Goal: Task Accomplishment & Management: Complete application form

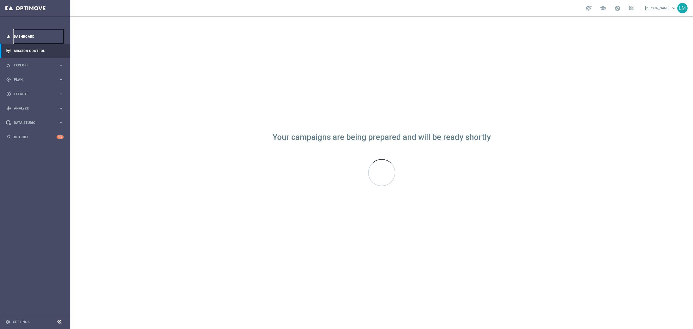
click at [35, 38] on link "Dashboard" at bounding box center [39, 36] width 50 height 14
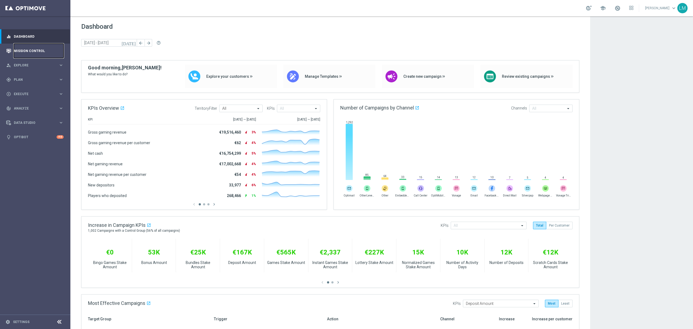
click at [57, 54] on link "Mission Control" at bounding box center [39, 51] width 50 height 14
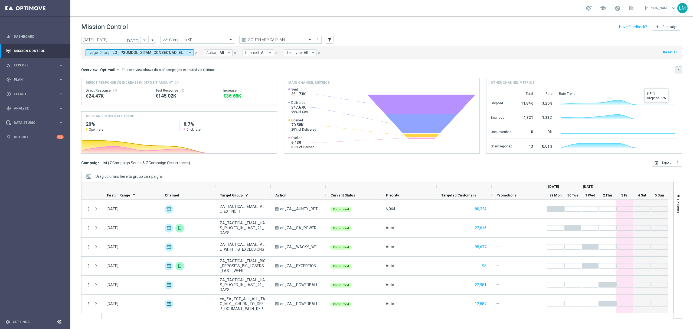
click at [677, 71] on icon "keyboard_arrow_down" at bounding box center [679, 70] width 4 height 4
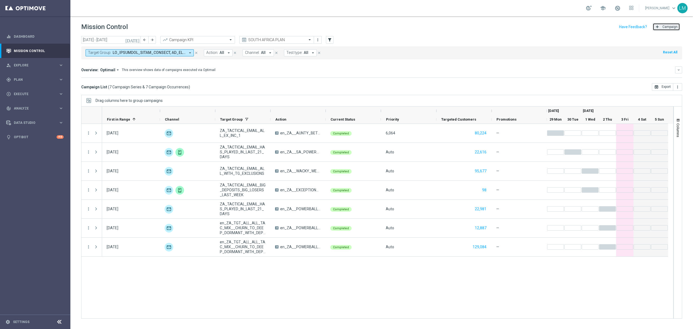
click at [665, 28] on button "add Campaign" at bounding box center [666, 27] width 27 height 8
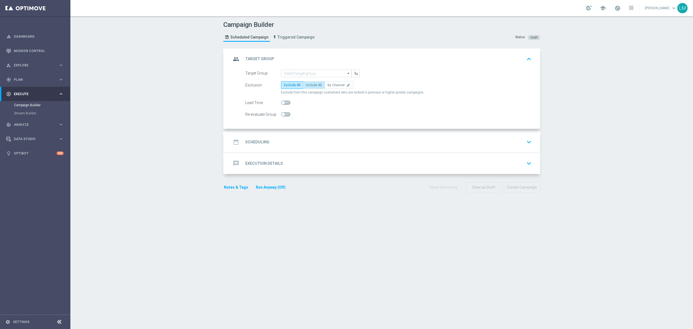
click at [308, 86] on span "Include All" at bounding box center [314, 85] width 16 height 4
click at [308, 86] on input "Include All" at bounding box center [308, 86] width 4 height 4
radio input "true"
click at [310, 75] on input at bounding box center [316, 74] width 71 height 8
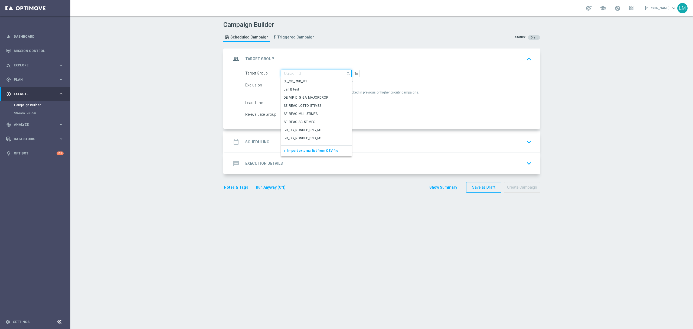
paste input "ZA_TACTICAL_EMAIL_ALL_EX_INC_1"
click at [311, 79] on div "ZA_TACTICAL_EMAIL_ALL_EX_INC_1" at bounding box center [310, 81] width 53 height 5
type input "ZA_TACTICAL_EMAIL_ALL_EX_INC_1"
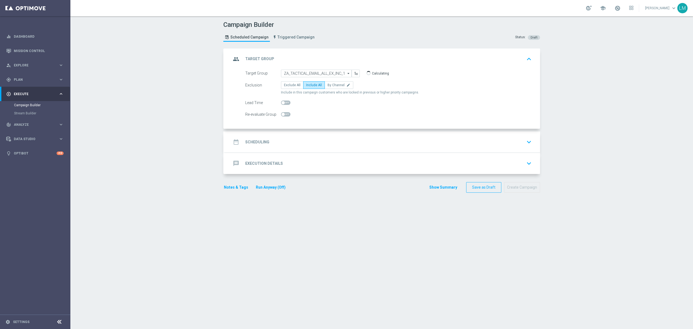
click at [324, 143] on div "date_range Scheduling keyboard_arrow_down" at bounding box center [382, 142] width 302 height 10
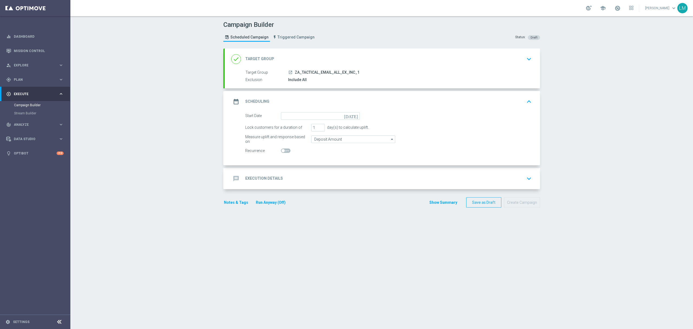
click at [353, 114] on icon "[DATE]" at bounding box center [352, 115] width 16 height 6
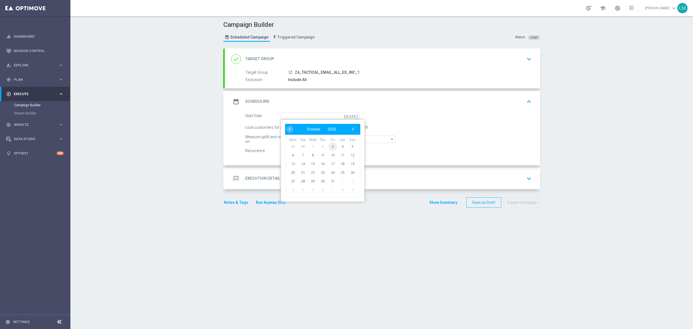
click at [333, 147] on span "3" at bounding box center [332, 146] width 9 height 9
type input "[DATE]"
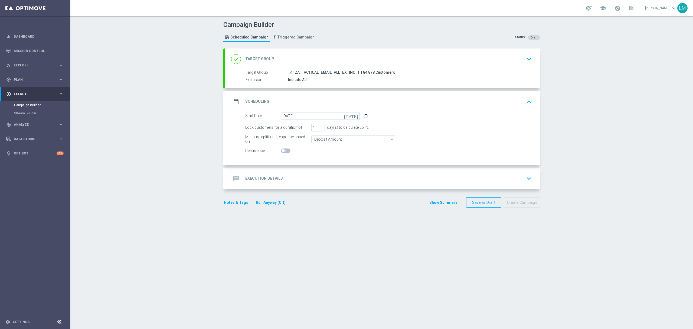
click at [325, 176] on div "message Execution Details keyboard_arrow_down" at bounding box center [382, 178] width 302 height 10
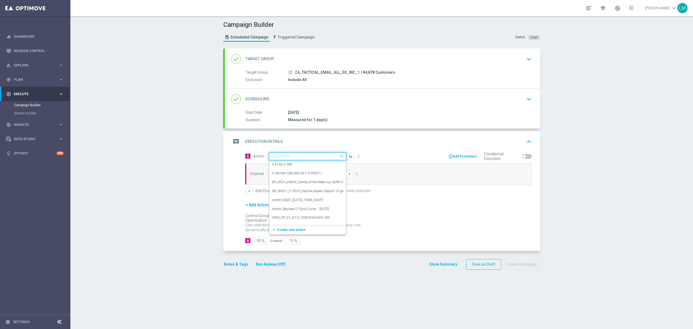
click at [298, 156] on input "text" at bounding box center [302, 156] width 60 height 5
paste input "en_ZA__MYSTERY_BOX_REBRAND__EMT_ALL_EM_TAC_LT"
type input "en_ZA__MYSTERY_BOX_REBRAND__EMT_ALL_EM_TAC_LT"
click at [293, 163] on label "en_ZA__MYSTERY_BOX_REBRAND__EMT_ALL_EM_TAC_LT" at bounding box center [314, 165] width 85 height 5
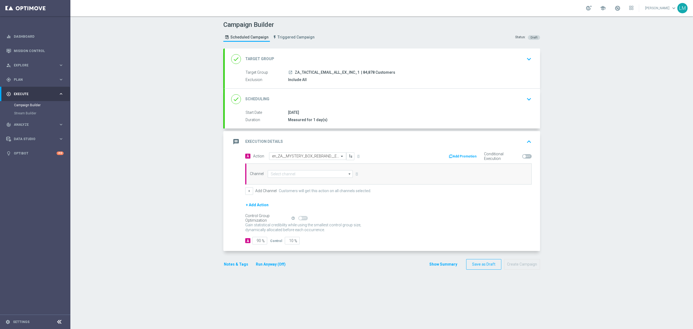
scroll to position [0, 0]
click at [291, 172] on input at bounding box center [310, 174] width 85 height 8
click at [287, 196] on div "Optimail" at bounding box center [308, 198] width 80 height 8
type input "Optimail"
click at [287, 244] on form "A Action Select action en_ZA__MYSTERY_BOX_REBRAND__EMT_ALL_EM_TAC_LT delete_for…" at bounding box center [388, 198] width 286 height 92
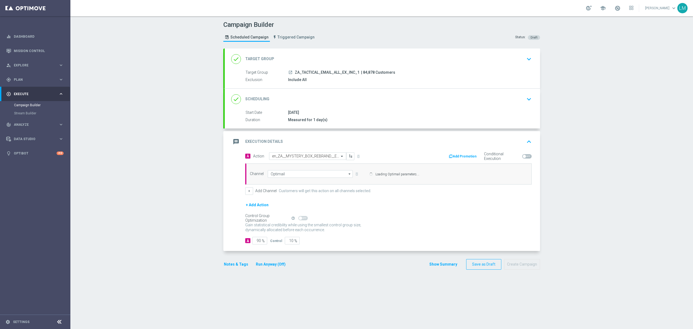
click at [287, 215] on div "+ Add Action" at bounding box center [388, 208] width 286 height 14
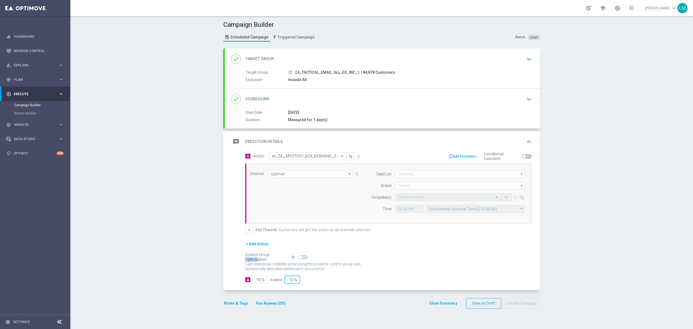
click at [288, 279] on input "10" at bounding box center [292, 280] width 15 height 8
click at [285, 282] on input "10" at bounding box center [292, 280] width 15 height 8
type input "5"
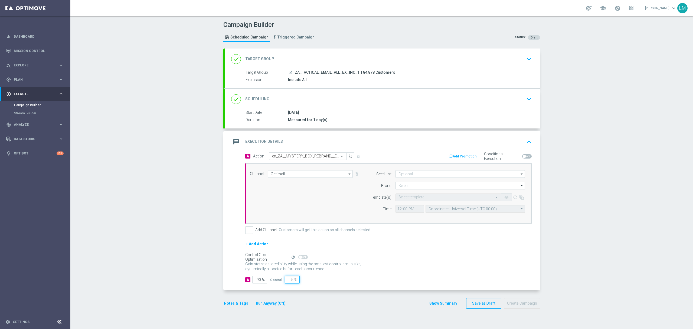
type input "95"
type input "5"
click at [383, 278] on div "A 95 % Control 5 %" at bounding box center [388, 280] width 286 height 8
click at [400, 184] on input at bounding box center [459, 186] width 129 height 8
click at [407, 198] on div "lottoland" at bounding box center [460, 202] width 130 height 8
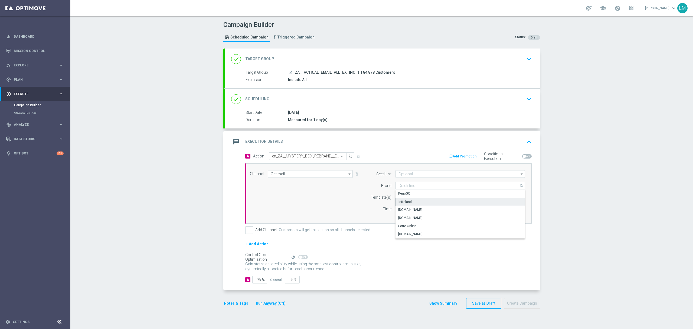
type input "lottoland"
click at [407, 198] on input "text" at bounding box center [442, 197] width 89 height 5
paste input "en_ZA__MYSTERY_BOX_REBRAND__EMT_ALL_EM_TAC_LT"
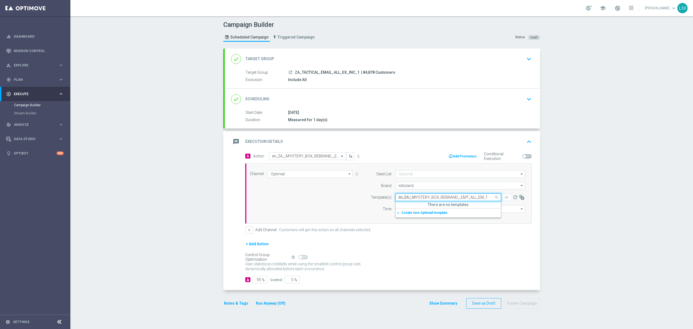
scroll to position [0, 9]
click at [421, 205] on label "en_ZA__MYSTERY_BOX_REBRAND__EMT_ALL_EM_TAC_LT" at bounding box center [440, 205] width 85 height 5
type input "en_ZA__MYSTERY_BOX_REBRAND__EMT_ALL_EM_TAC_LT"
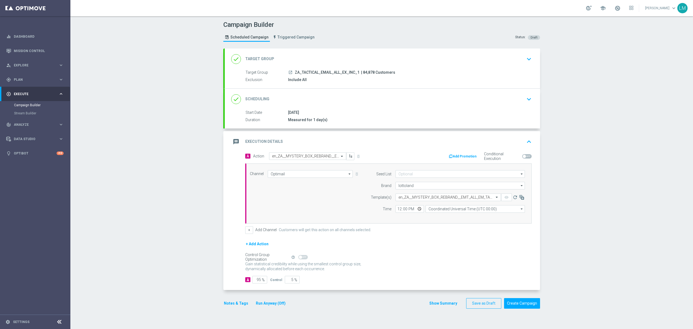
scroll to position [0, 0]
click at [443, 211] on input "Coordinated Universal Time (UTC 00:00)" at bounding box center [475, 209] width 99 height 8
click at [454, 216] on div "Central European Time ([GEOGRAPHIC_DATA]) (UTC +02:00)" at bounding box center [472, 216] width 89 height 5
type input "Central European Time ([GEOGRAPHIC_DATA]) (UTC +02:00)"
click at [415, 208] on input "12:00" at bounding box center [409, 209] width 28 height 8
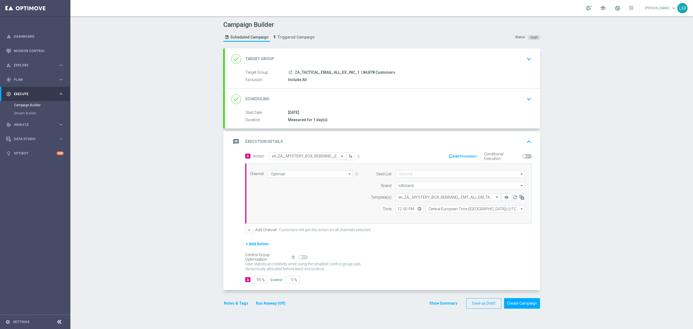
click at [333, 211] on div "Channel Optimail Optimail arrow_drop_down Drag here to set row groups Drag here…" at bounding box center [387, 193] width 283 height 47
drag, startPoint x: 524, startPoint y: 308, endPoint x: 557, endPoint y: 300, distance: 34.5
click at [557, 300] on div "Campaign Builder Scheduled Campaign Triggered Campaign Status: Draft done Targe…" at bounding box center [381, 172] width 623 height 312
click at [530, 302] on button "Create Campaign" at bounding box center [522, 303] width 36 height 11
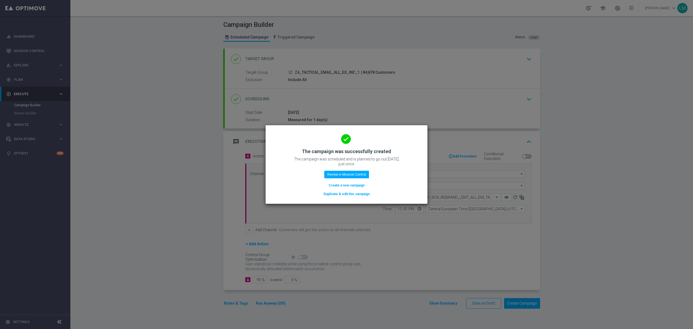
drag, startPoint x: 348, startPoint y: 182, endPoint x: 263, endPoint y: 4, distance: 198.2
click at [348, 182] on button "Create a new campaign" at bounding box center [346, 185] width 37 height 6
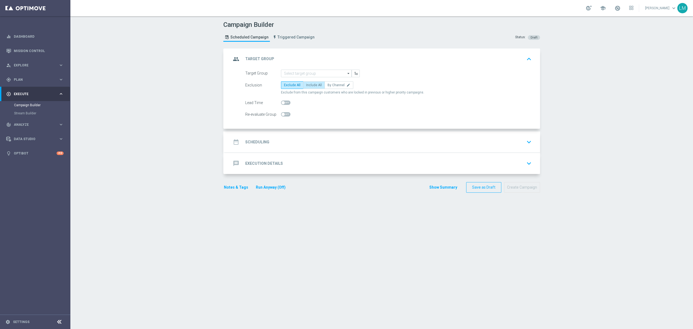
click at [311, 84] on span "Include All" at bounding box center [314, 85] width 16 height 4
click at [310, 84] on input "Include All" at bounding box center [308, 86] width 4 height 4
radio input "true"
click at [311, 74] on input at bounding box center [316, 74] width 71 height 8
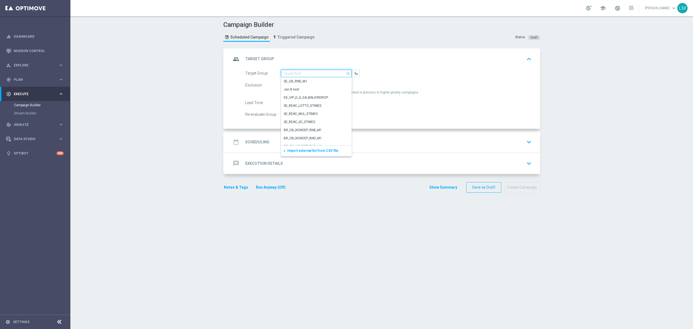
paste input "ZA_TACTICAL_RI_ALL_EX_INC_NON_EMAIL"
click at [314, 83] on div "ZA_TACTICAL_RI_ALL_EX_INC_NON_EMAIL" at bounding box center [315, 81] width 62 height 5
type input "ZA_TACTICAL_RI_ALL_EX_INC_NON_EMAIL"
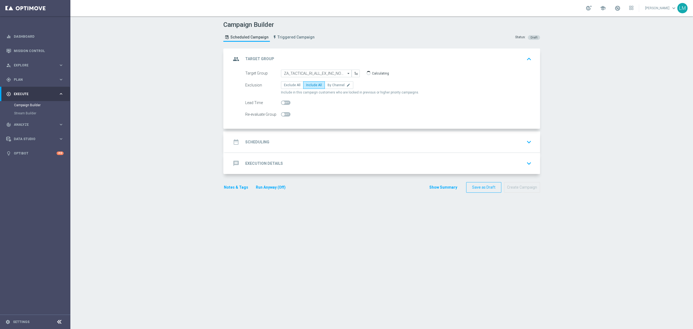
click at [335, 146] on div "date_range Scheduling keyboard_arrow_down" at bounding box center [382, 142] width 302 height 10
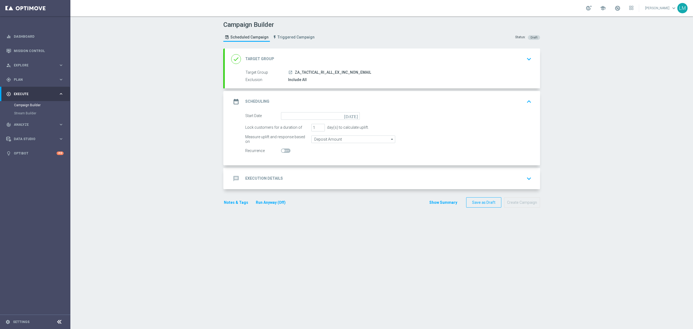
click at [351, 116] on icon "[DATE]" at bounding box center [352, 115] width 16 height 6
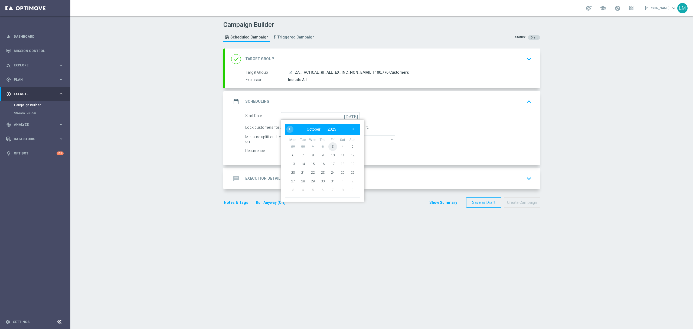
click at [330, 146] on span "3" at bounding box center [332, 146] width 9 height 9
type input "[DATE]"
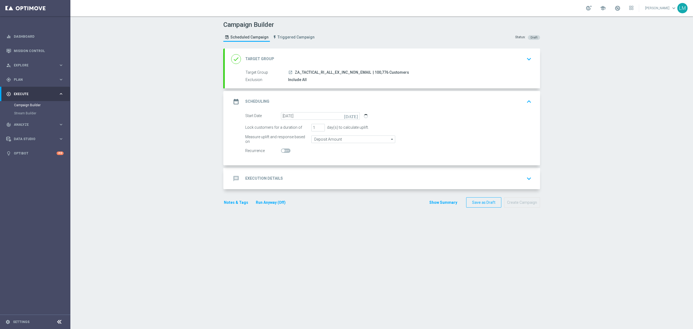
click at [338, 182] on div "message Execution Details keyboard_arrow_down" at bounding box center [382, 178] width 302 height 10
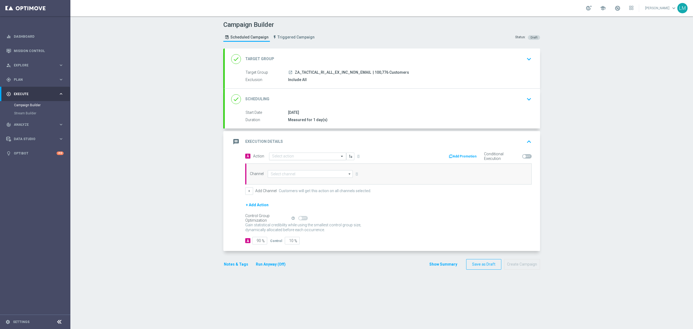
click at [311, 156] on input "text" at bounding box center [302, 156] width 60 height 5
paste input "en_ZA__MYSTERY_BOX_REBRAND__EMT_ALL_RI_TAC_LT"
type input "en_ZA__MYSTERY_BOX_REBRAND__EMT_ALL_RI_TAC_LT"
click at [295, 176] on button "add_new Create new action" at bounding box center [306, 173] width 75 height 6
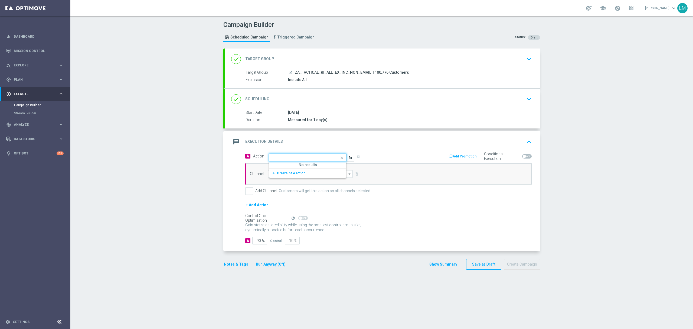
scroll to position [0, 0]
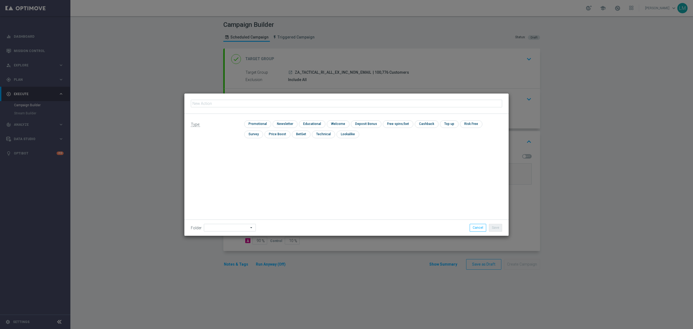
type input "en_ZA__MYSTERY_BOX_REBRAND__EMT_ALL_RI_TAC_LT"
click at [260, 126] on input "checkbox" at bounding box center [257, 123] width 26 height 7
checkbox input "true"
click at [494, 228] on button "Save" at bounding box center [495, 228] width 13 height 8
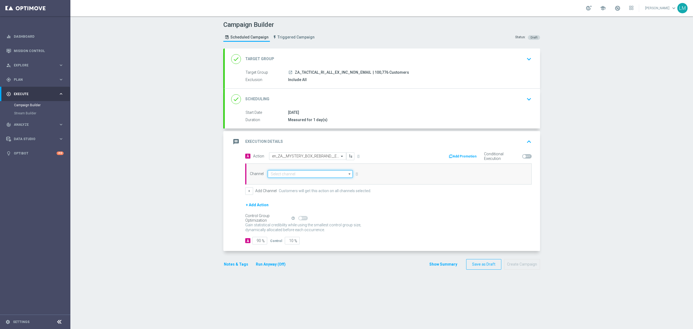
click at [312, 173] on input at bounding box center [310, 174] width 85 height 8
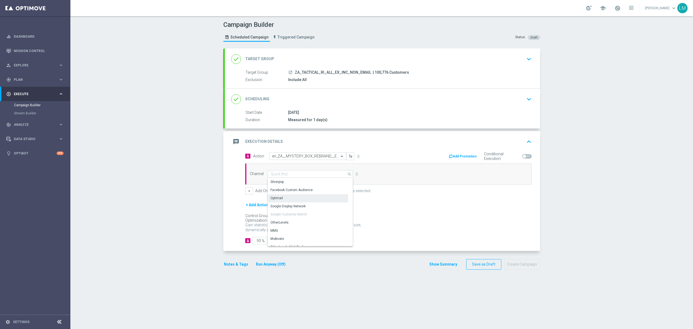
click at [287, 199] on div "Optimail" at bounding box center [308, 198] width 80 height 8
type input "Optimail"
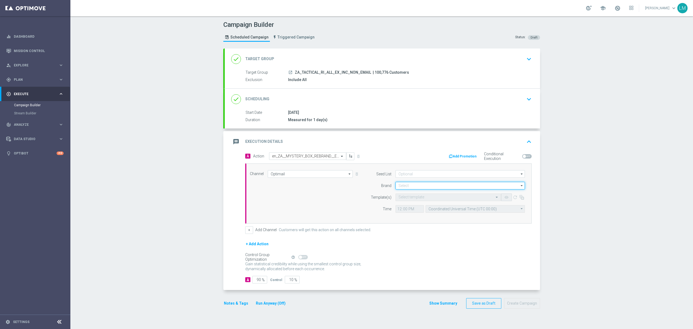
click at [437, 183] on input at bounding box center [459, 186] width 129 height 8
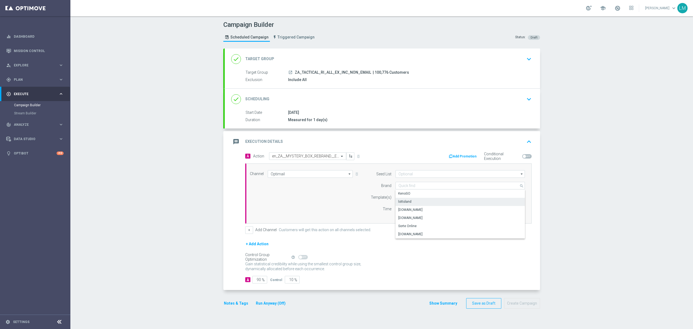
click at [416, 202] on div "lottoland" at bounding box center [460, 202] width 130 height 8
type input "lottoland"
click at [412, 195] on input "text" at bounding box center [442, 197] width 89 height 5
drag, startPoint x: 551, startPoint y: 241, endPoint x: 537, endPoint y: 235, distance: 15.4
click at [551, 241] on div "Campaign Builder Scheduled Campaign Triggered Campaign Status: Draft done Targe…" at bounding box center [381, 172] width 623 height 312
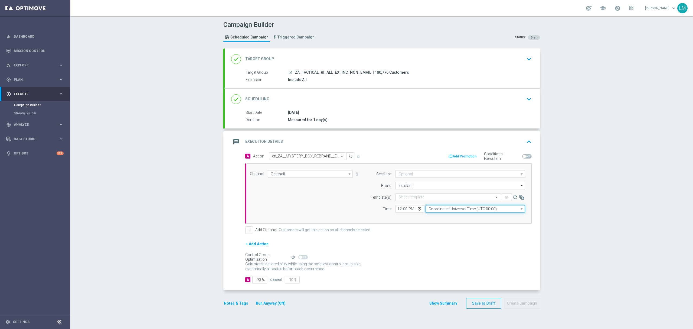
click at [495, 212] on input "Coordinated Universal Time (UTC 00:00)" at bounding box center [475, 209] width 99 height 8
click at [483, 215] on div "Central European Time ([GEOGRAPHIC_DATA]) (UTC +02:00)" at bounding box center [476, 217] width 100 height 8
type input "Central European Time ([GEOGRAPHIC_DATA]) (UTC +02:00)"
click at [417, 208] on input "12:00" at bounding box center [409, 209] width 28 height 8
type input "16:00"
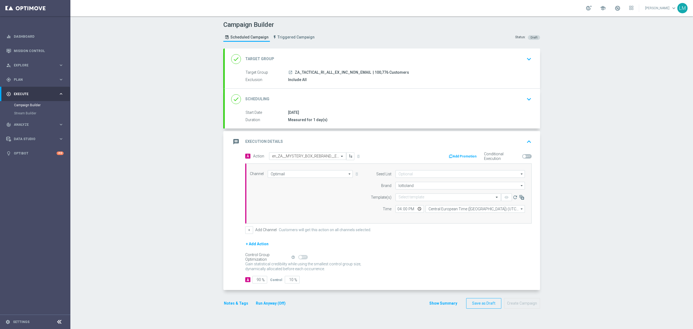
click at [350, 214] on div "Channel Optimail Optimail arrow_drop_down Drag here to set row groups Drag here…" at bounding box center [387, 193] width 283 height 47
click at [286, 281] on input "10" at bounding box center [292, 280] width 15 height 8
type input "5"
type input "95"
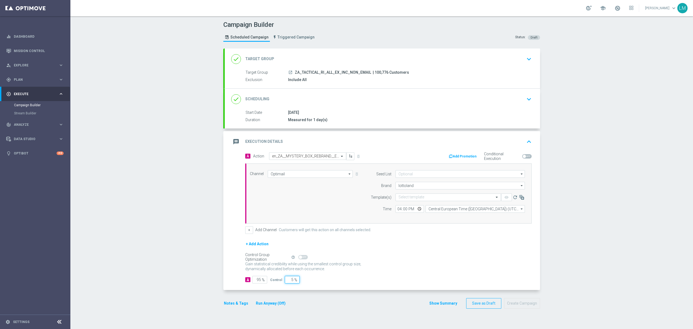
type input "5"
click at [405, 281] on div "A 95 % Control 5 %" at bounding box center [388, 280] width 286 height 8
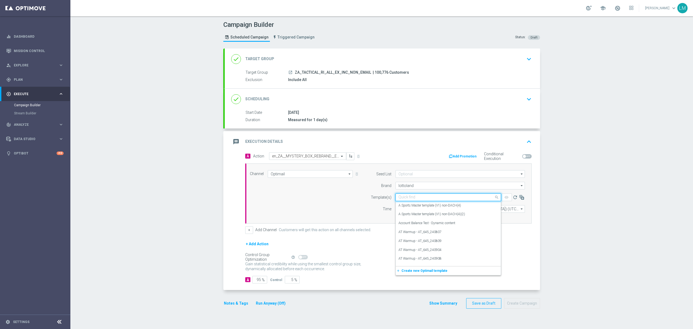
click at [423, 196] on input "text" at bounding box center [442, 197] width 89 height 5
paste input "en_ZA__MYSTERY_BOX_REBRAND__EMT_ALL_RI_TAC_LT"
type input "en_ZA__MYSTERY_BOX_REBRAND__EMT_ALL_RI_TAC_LT"
click at [315, 174] on input "Optimail" at bounding box center [310, 174] width 85 height 8
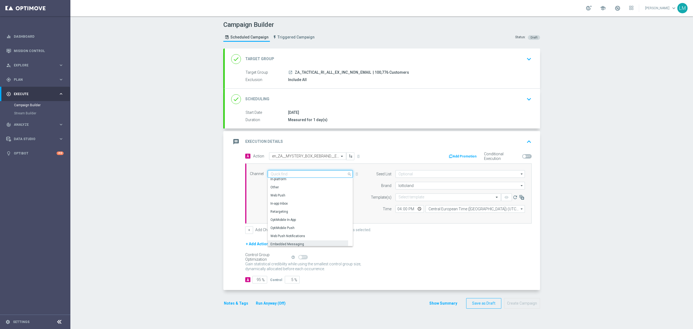
scroll to position [143, 0]
click at [293, 231] on div "Embedded Messaging" at bounding box center [308, 234] width 80 height 8
type input "Embedded Messaging"
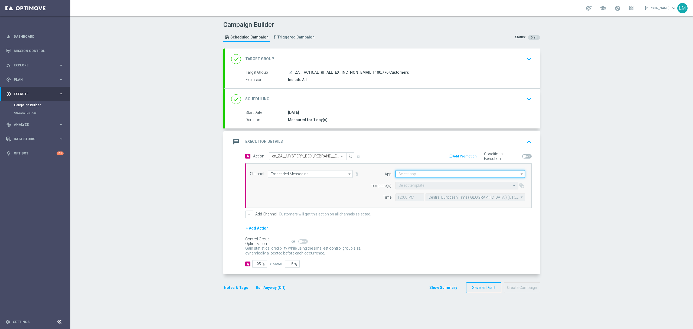
click at [418, 174] on input at bounding box center [459, 174] width 129 height 8
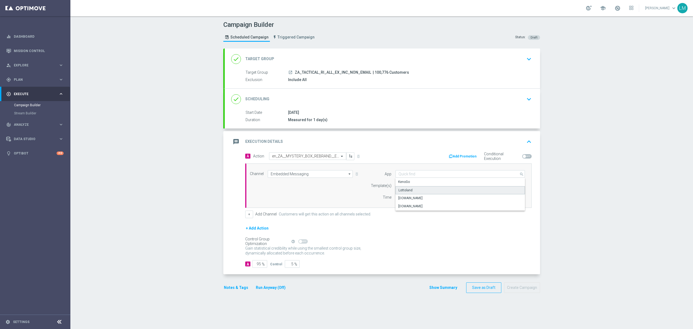
click at [417, 190] on div "Lottoland" at bounding box center [460, 190] width 130 height 8
type input "Lottoland"
click at [416, 186] on input "text" at bounding box center [451, 185] width 106 height 5
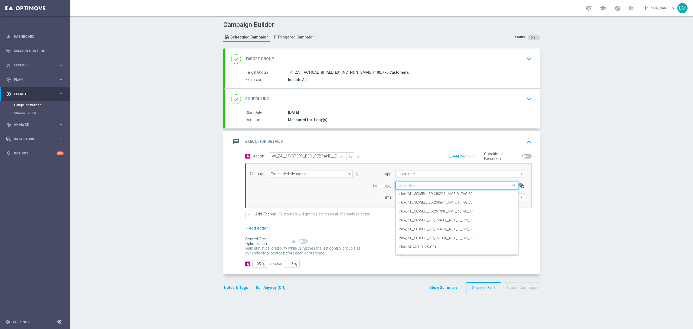
paste input "en_ZA__MYSTERY_BOX_REBRAND__EMT_ALL_RI_TAC_LT"
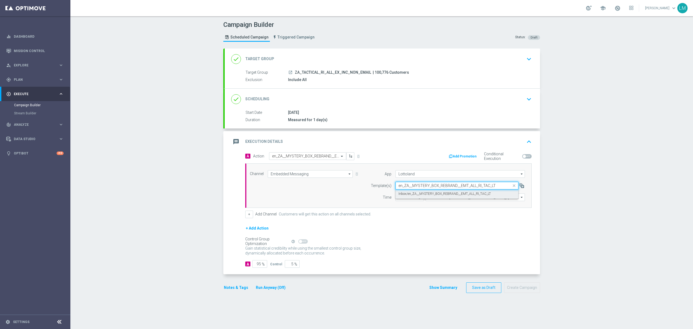
click at [417, 192] on label "Inbox/en_ZA__MYSTERY_BOX_REBRAND__EMT_ALL_RI_TAC_LT" at bounding box center [444, 193] width 92 height 5
type input "en_ZA__MYSTERY_BOX_REBRAND__EMT_ALL_RI_TAC_LT"
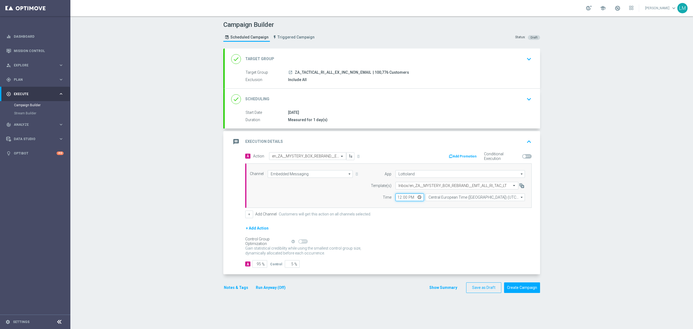
click at [415, 197] on input "12:00" at bounding box center [409, 197] width 28 height 8
type input "16:00"
click at [342, 198] on div "Channel Embedded Messaging Embedded Messaging arrow_drop_down Drag here to set …" at bounding box center [387, 185] width 283 height 31
click at [523, 287] on button "Create Campaign" at bounding box center [522, 287] width 36 height 11
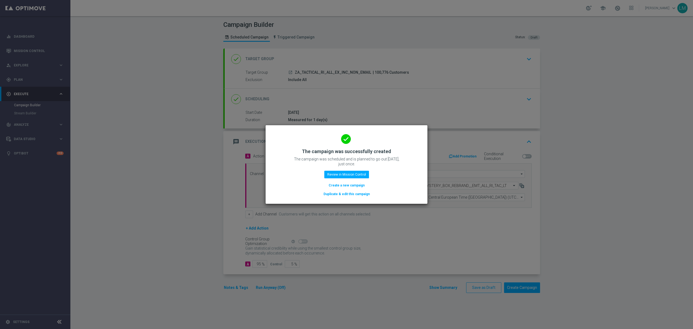
click at [333, 184] on button "Create a new campaign" at bounding box center [346, 185] width 37 height 6
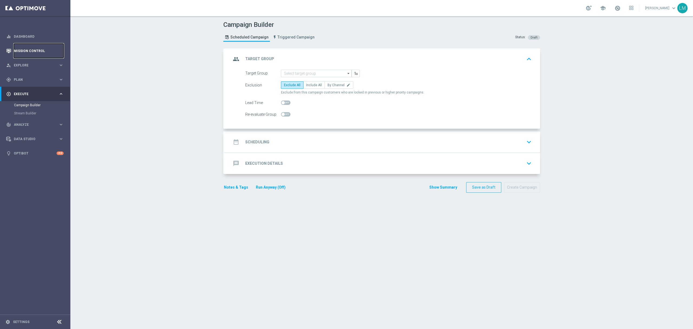
click at [49, 52] on link "Mission Control" at bounding box center [39, 51] width 50 height 14
